Goal: Task Accomplishment & Management: Use online tool/utility

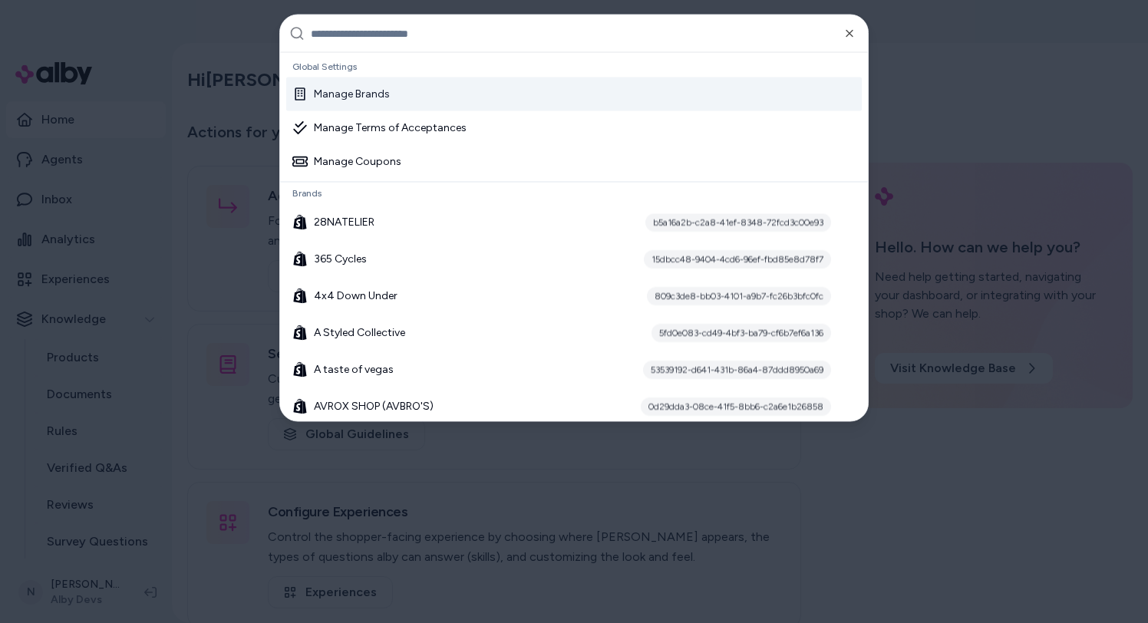
type input "**********"
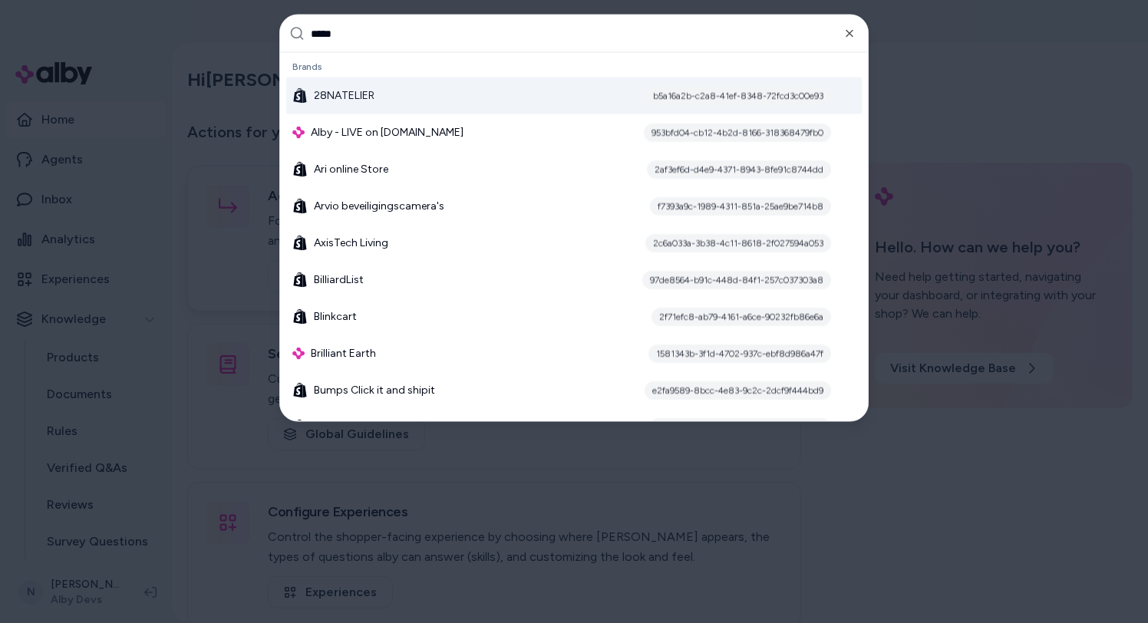
type input "******"
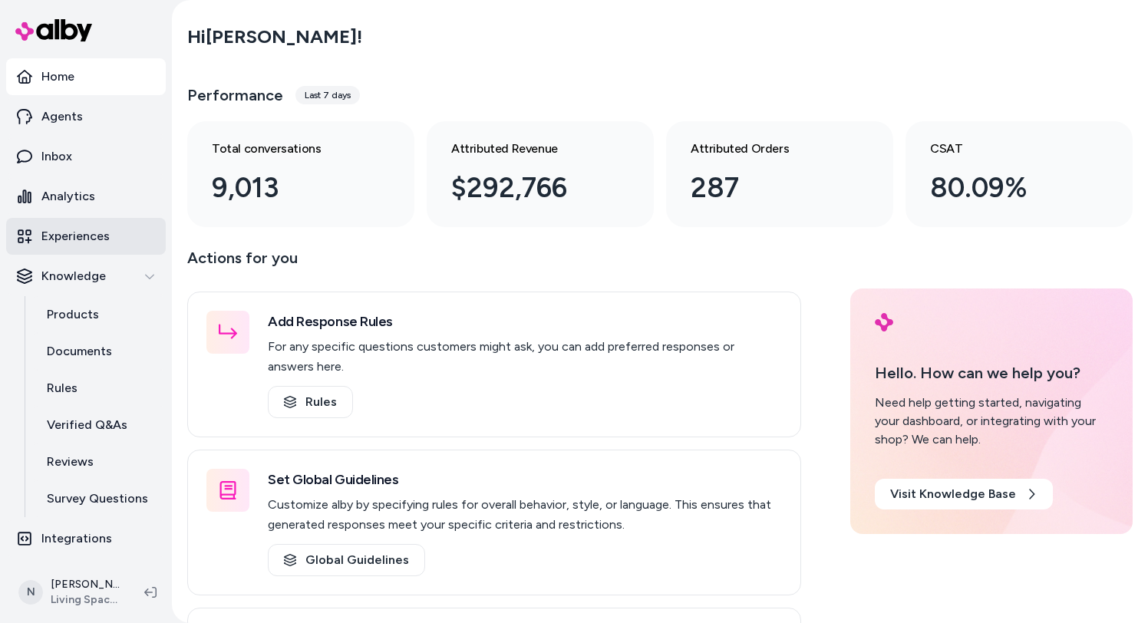
click at [110, 236] on link "Experiences" at bounding box center [86, 236] width 160 height 37
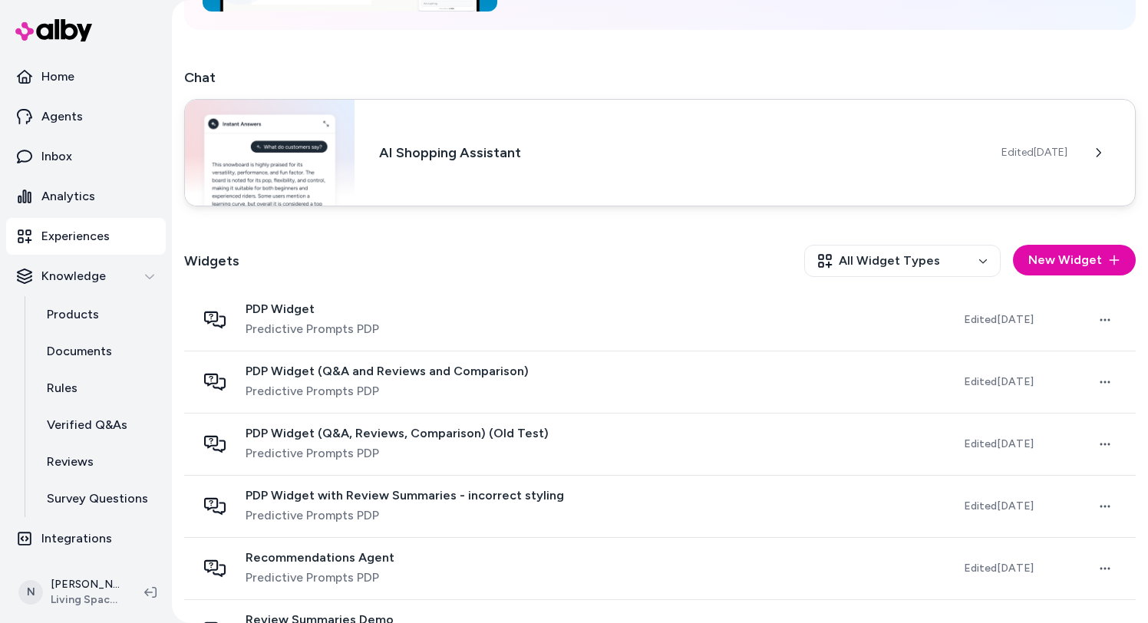
scroll to position [236, 0]
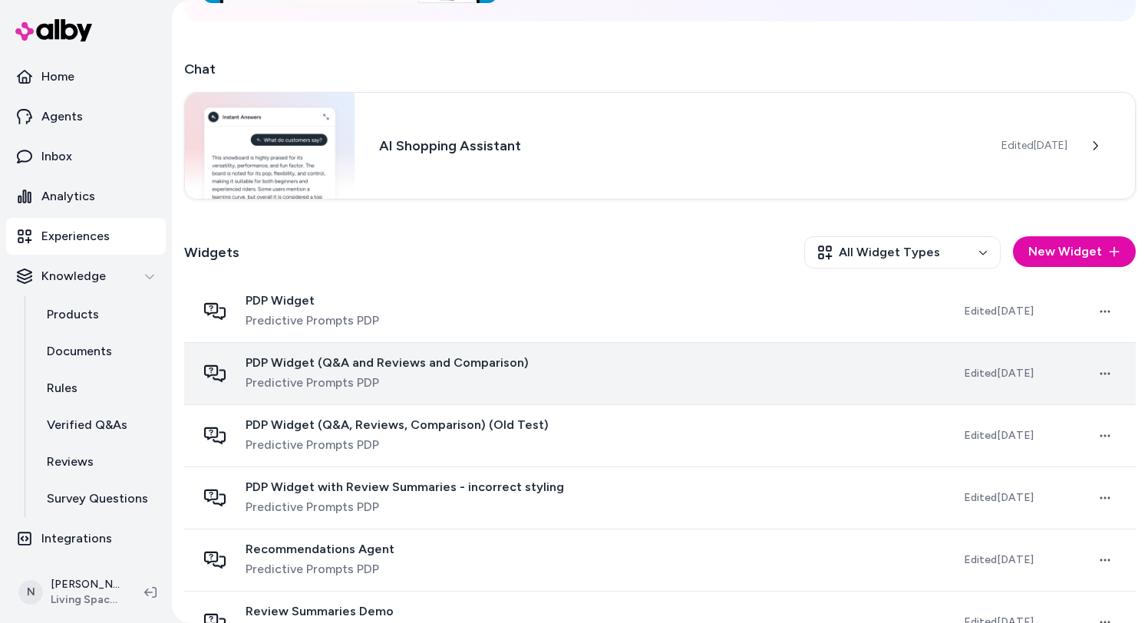
click at [384, 399] on td "PDP Widget (Q&A and Reviews and Comparison) Predictive Prompts PDP" at bounding box center [567, 373] width 767 height 62
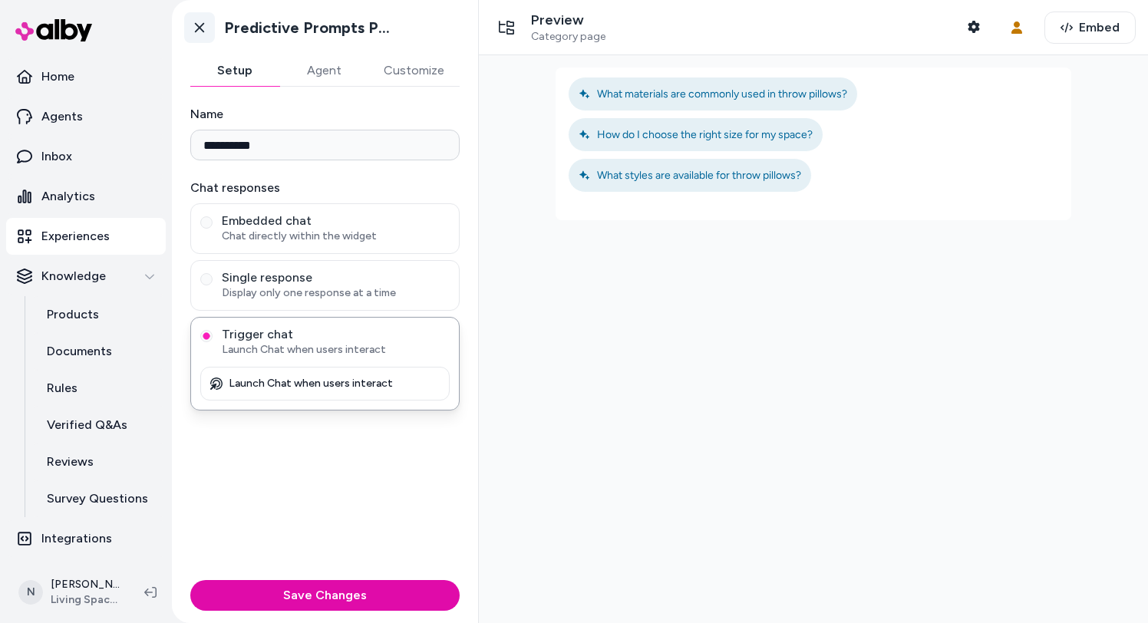
click at [207, 35] on link "Go back" at bounding box center [199, 27] width 31 height 31
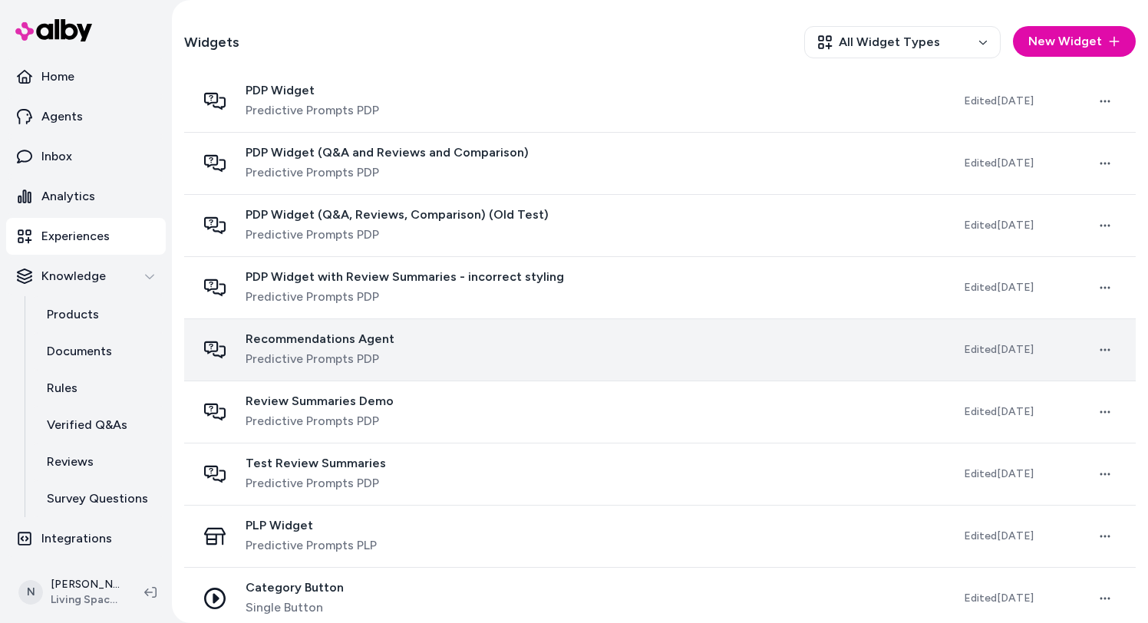
scroll to position [285, 0]
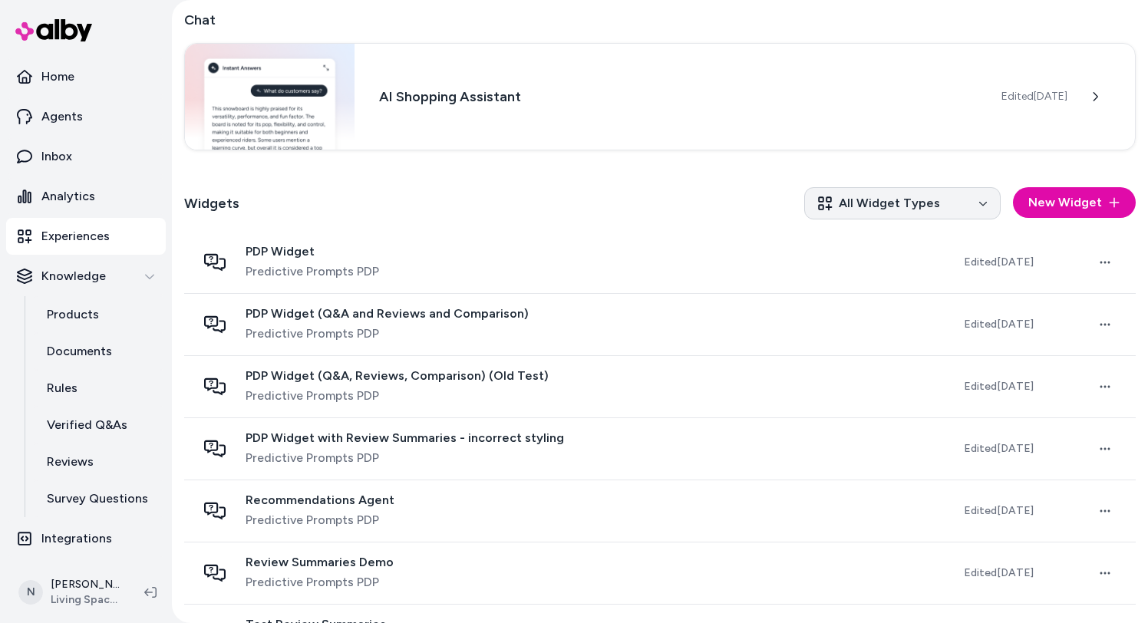
click at [853, 195] on html "Home Agents Inbox Analytics Experiences Knowledge Products Documents Rules Veri…" at bounding box center [574, 311] width 1148 height 623
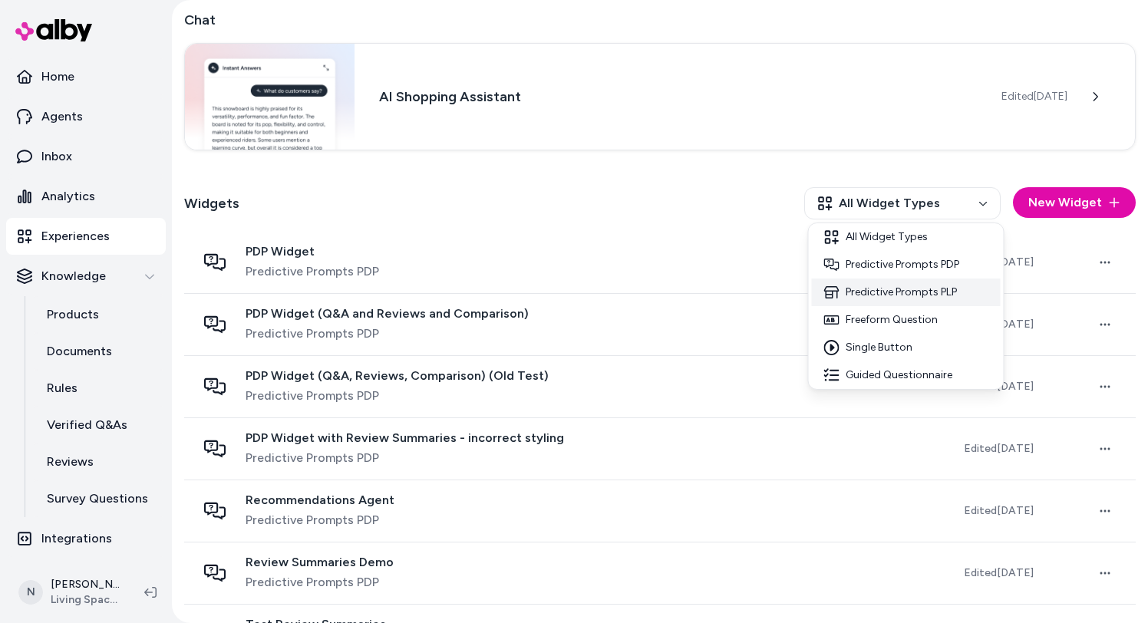
click at [863, 295] on div "Predictive Prompts PLP" at bounding box center [906, 292] width 189 height 28
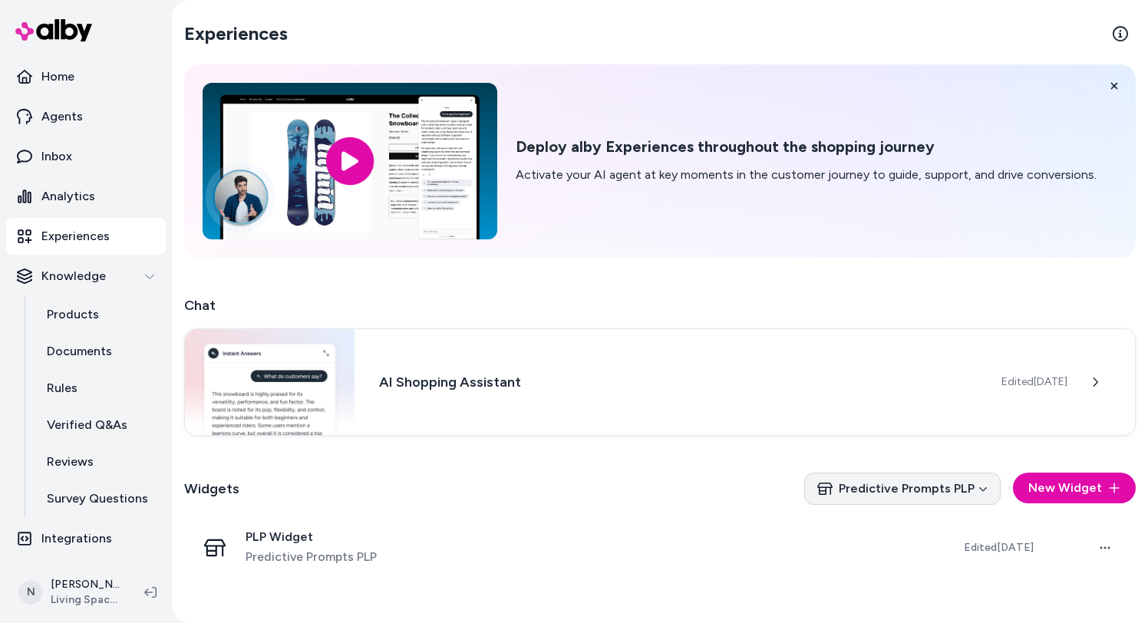
click at [880, 478] on html "Home Agents Inbox Analytics Experiences Knowledge Products Documents Rules Veri…" at bounding box center [574, 311] width 1148 height 623
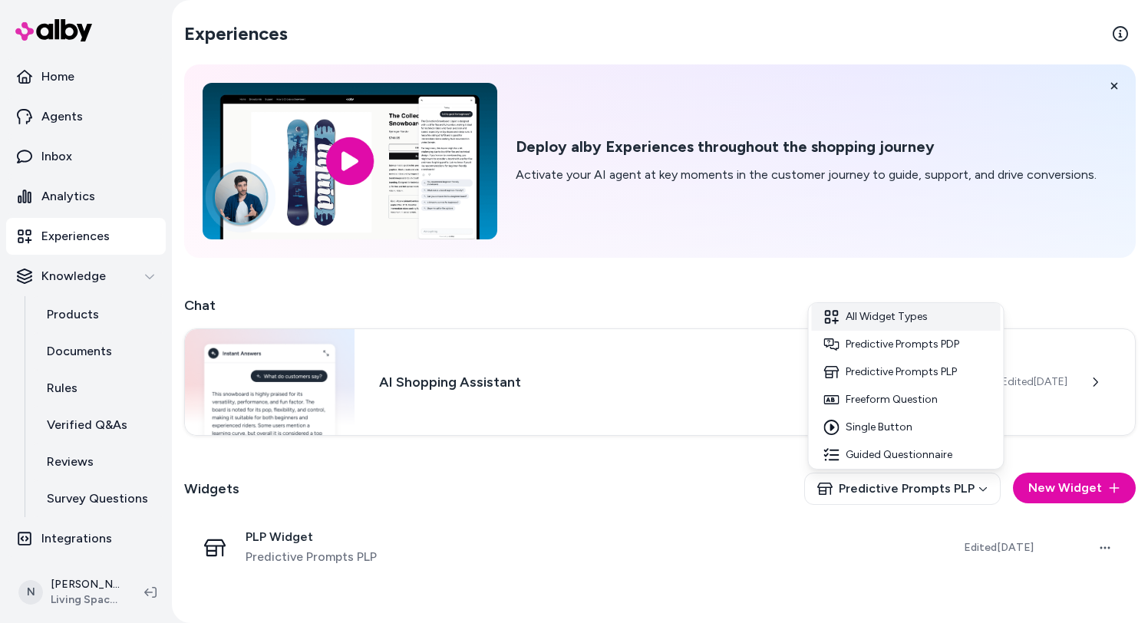
click at [893, 318] on div "All Widget Types" at bounding box center [906, 317] width 189 height 28
